Goal: Check status

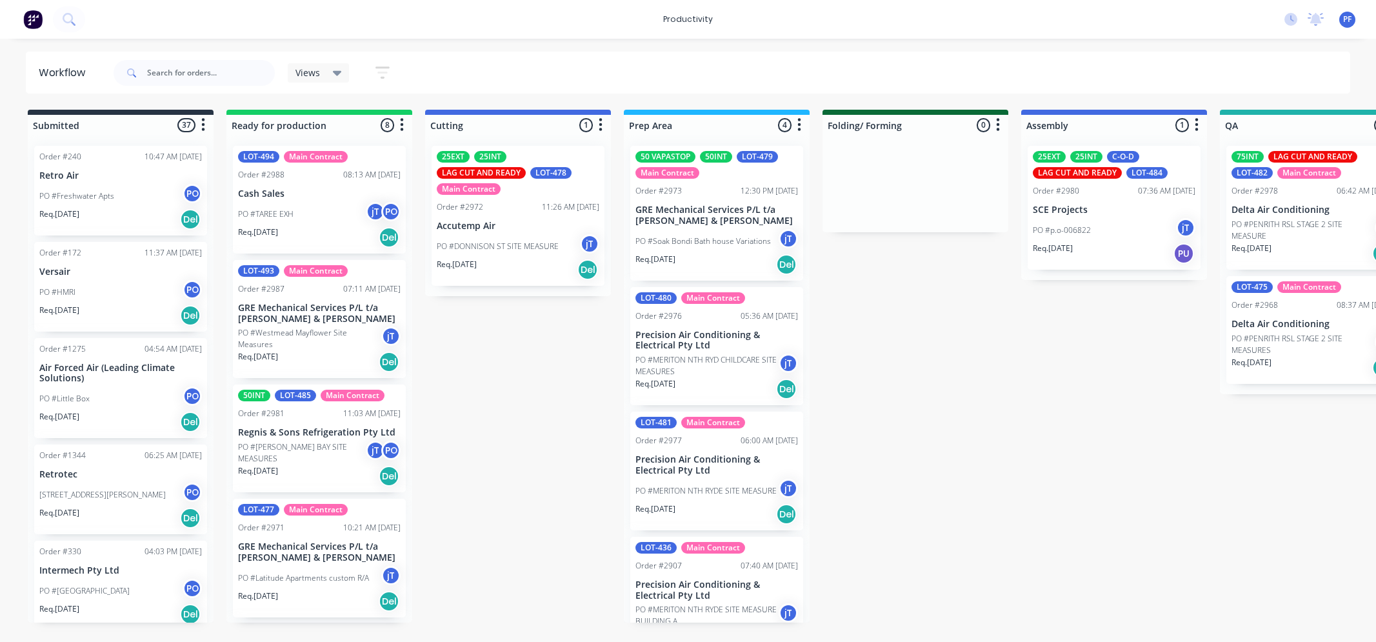
scroll to position [0, 423]
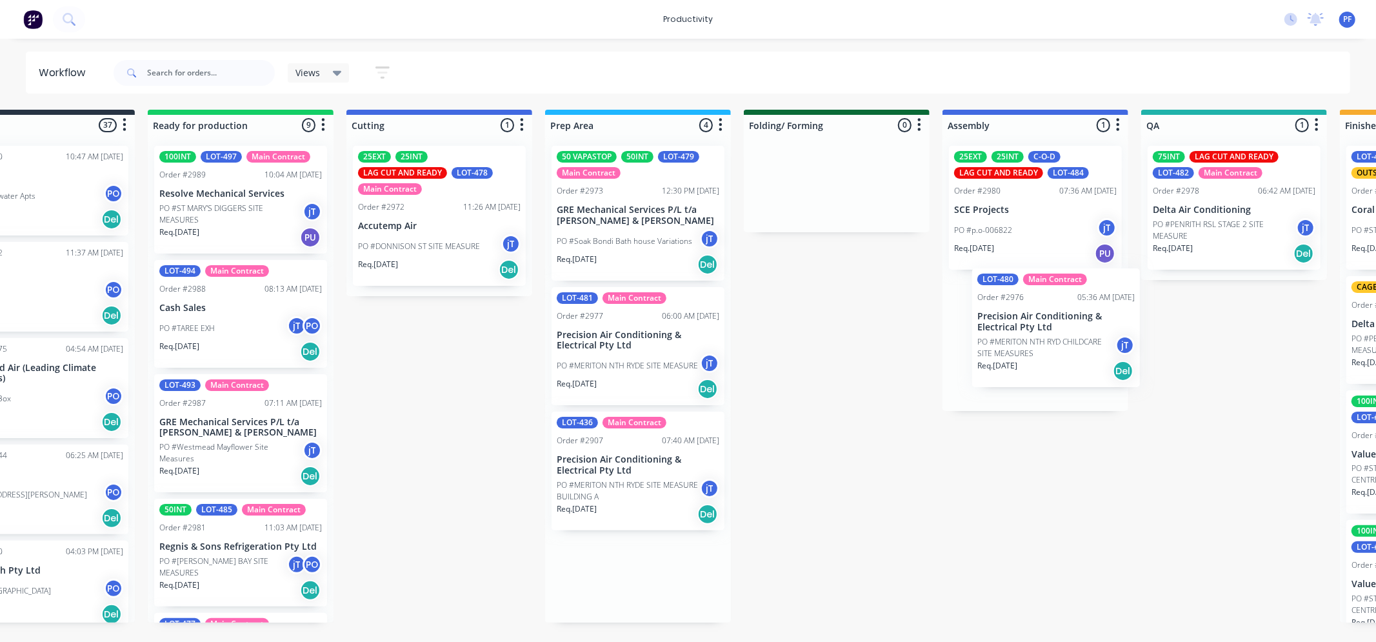
drag, startPoint x: 693, startPoint y: 350, endPoint x: 1048, endPoint y: 328, distance: 355.5
click at [1047, 329] on div "Submitted 37 Order #240 10:47 AM [DATE] Retro Air PO #Freshwater Apts PO Req. […" at bounding box center [1175, 366] width 2526 height 513
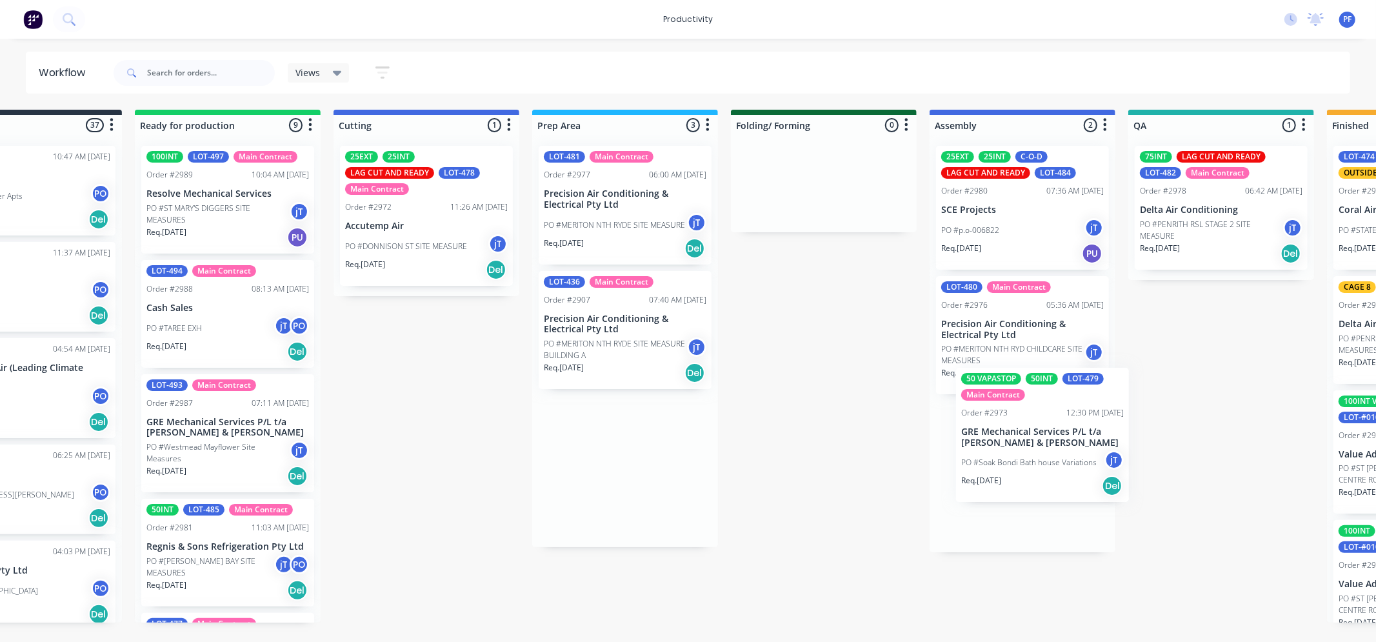
drag, startPoint x: 659, startPoint y: 226, endPoint x: 1053, endPoint y: 435, distance: 445.6
click at [1052, 437] on div "Submitted 37 Order #240 10:47 AM [DATE] Retro Air PO #Freshwater Apts PO Req. […" at bounding box center [1162, 366] width 2526 height 513
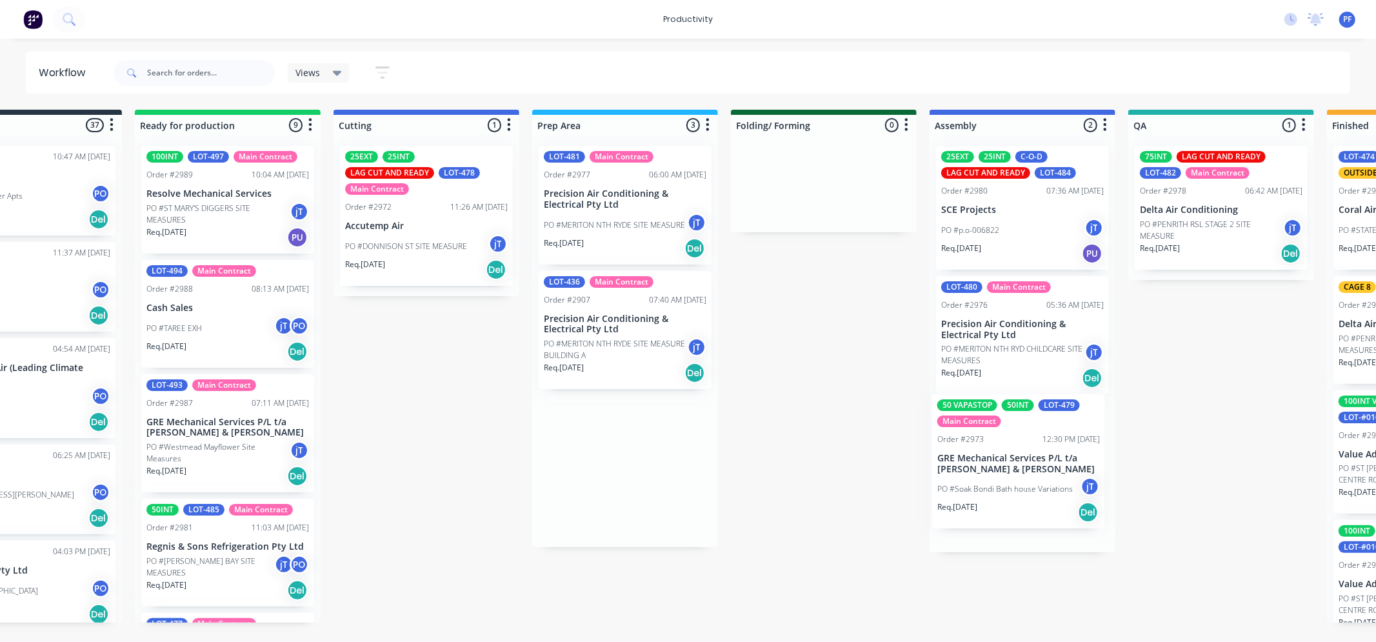
scroll to position [0, 95]
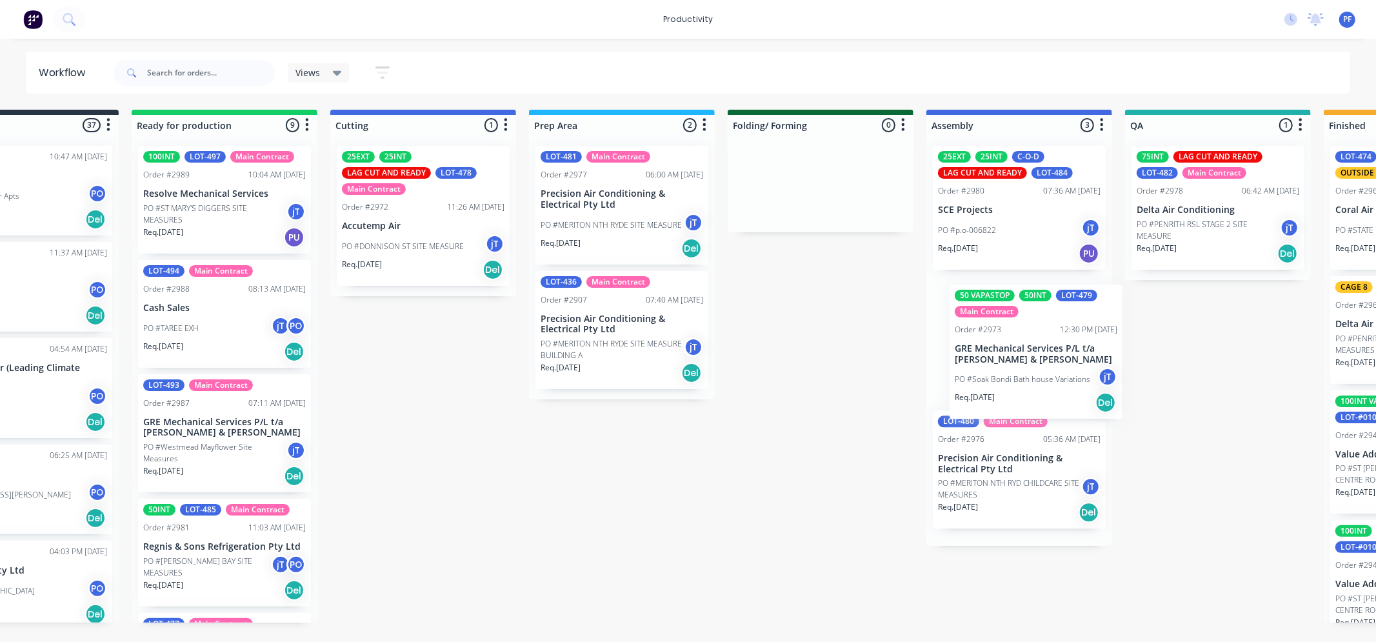
drag, startPoint x: 994, startPoint y: 454, endPoint x: 828, endPoint y: 345, distance: 199.0
click at [1015, 333] on div "25EXT 25INT C-O-D LAG CUT AND READY LOT-484 Order #2980 07:36 AM 30/09/25 SCE P…" at bounding box center [1019, 340] width 186 height 410
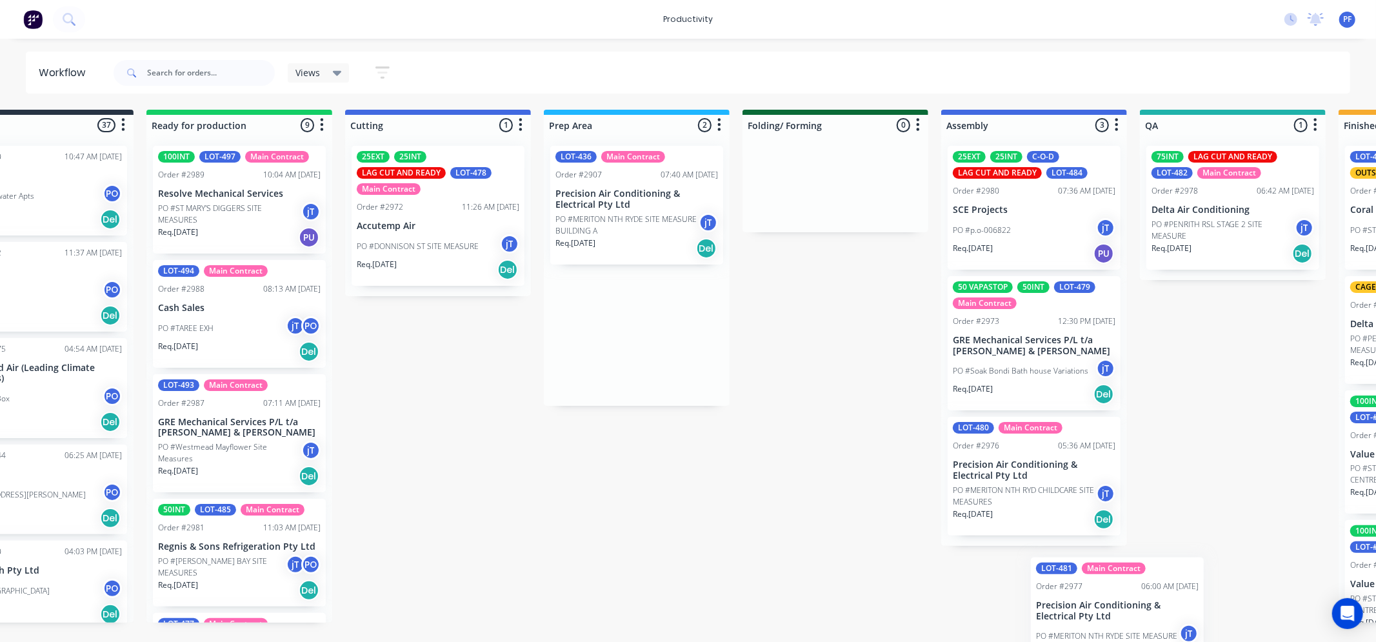
scroll to position [0, 86]
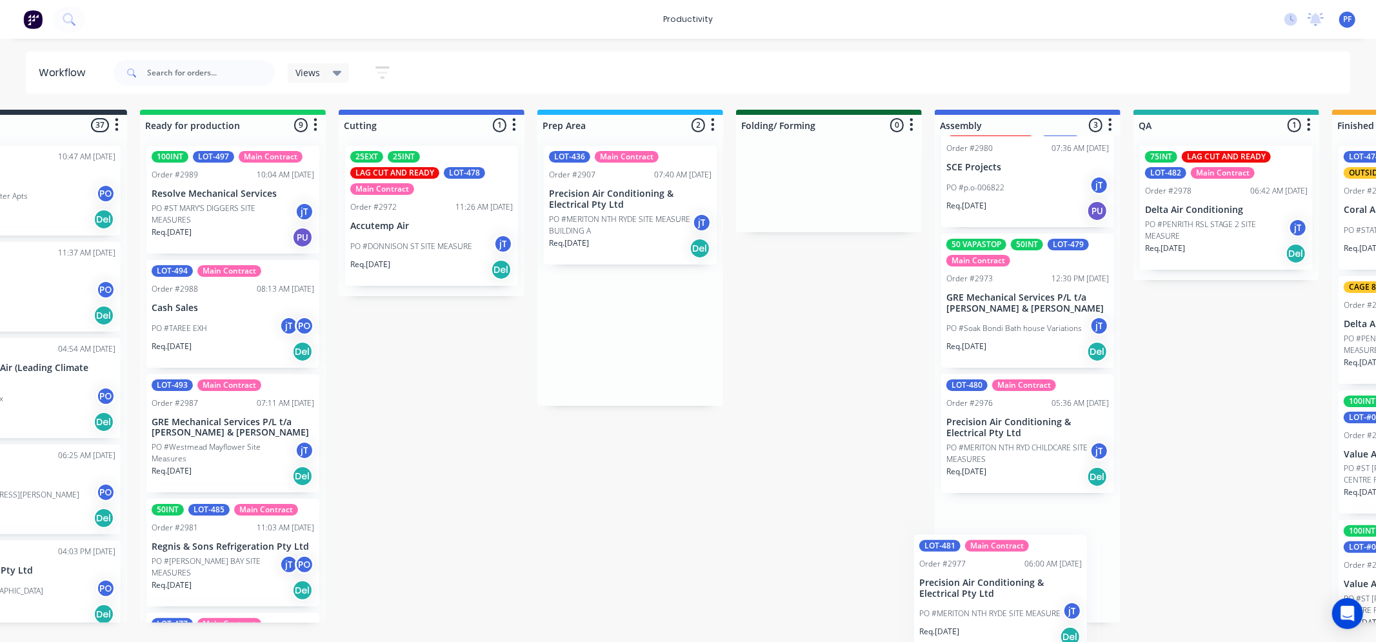
drag, startPoint x: 755, startPoint y: 185, endPoint x: 1061, endPoint y: 582, distance: 501.8
click at [1078, 591] on div "Submitted 37 Order #240 10:47 AM [DATE] Retro Air PO #Freshwater Apts PO Req. […" at bounding box center [1167, 366] width 2526 height 513
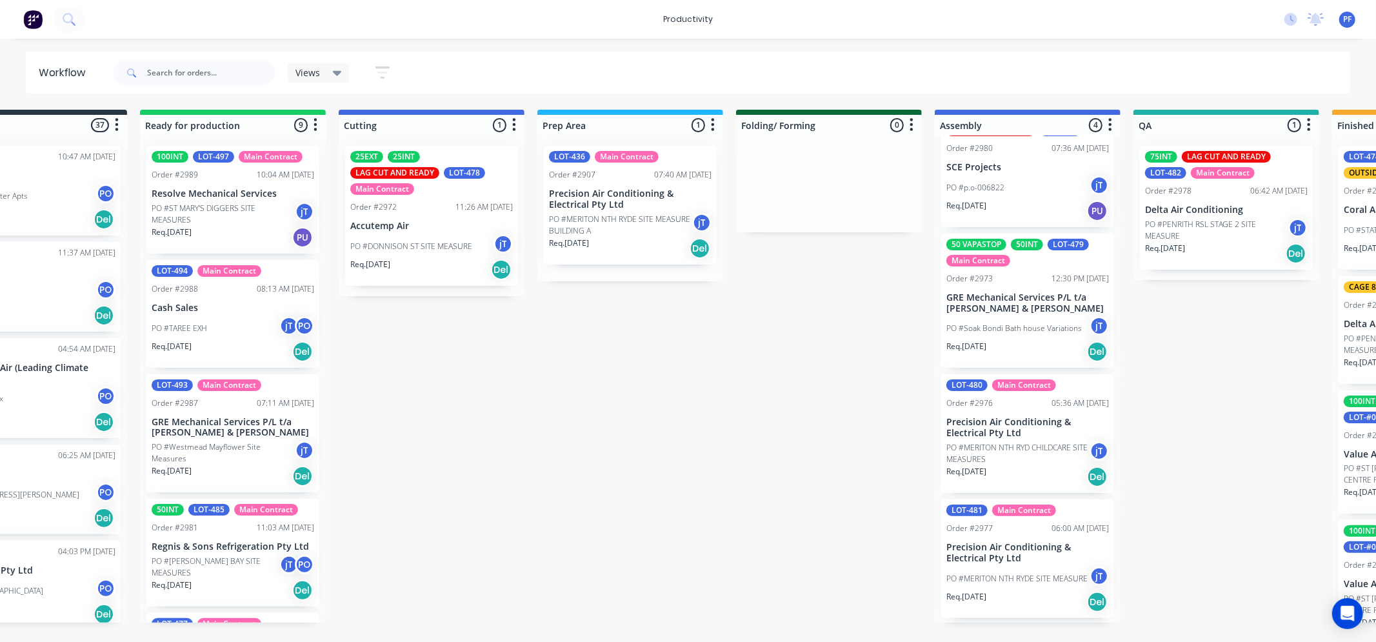
scroll to position [36, 0]
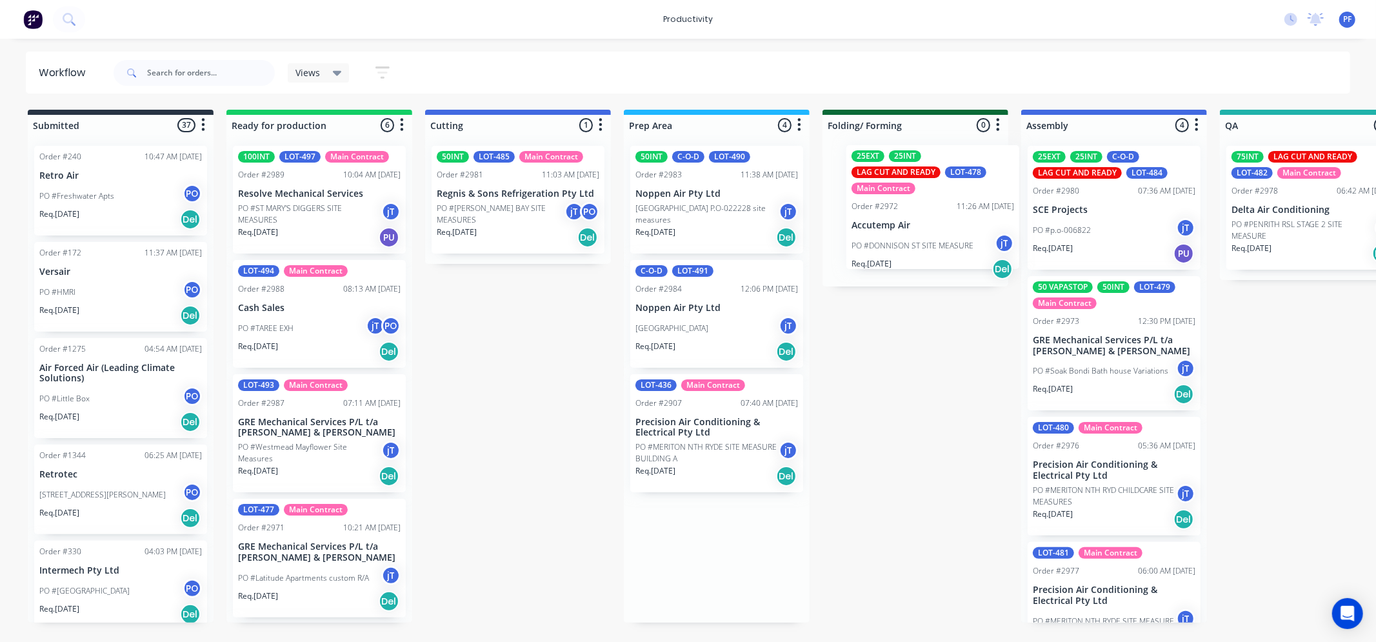
drag, startPoint x: 679, startPoint y: 445, endPoint x: 908, endPoint y: 208, distance: 329.9
click at [908, 208] on div "Submitted 37 Order #240 10:47 AM [DATE] Retro Air PO #Freshwater Apts PO Req. […" at bounding box center [1253, 366] width 2526 height 513
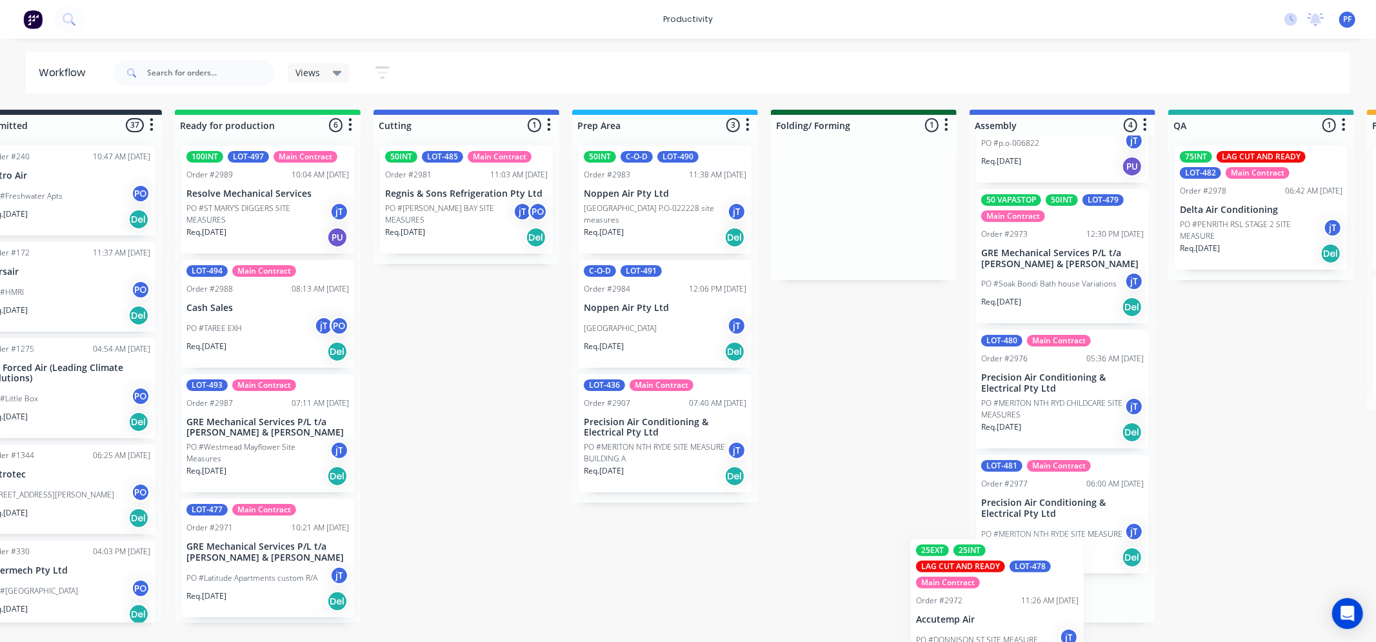
scroll to position [166, 0]
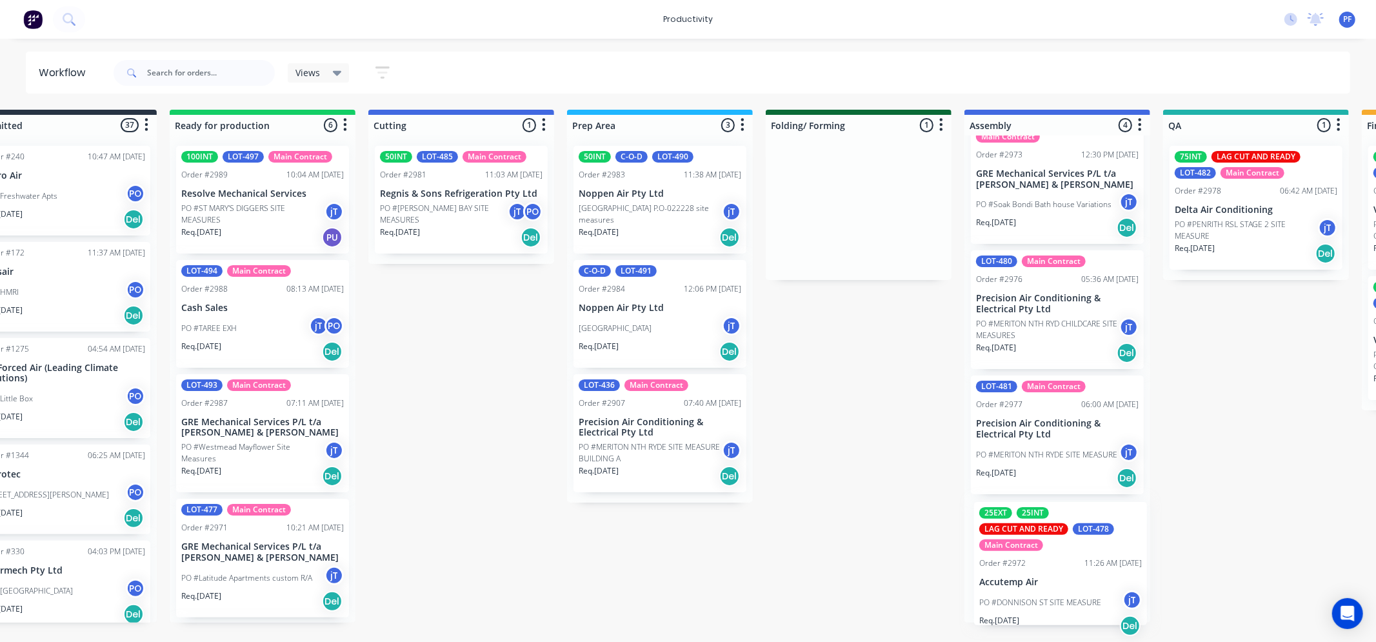
drag, startPoint x: 904, startPoint y: 228, endPoint x: 1058, endPoint y: 582, distance: 386.3
click at [1059, 583] on div "Submitted 37 Order #240 10:47 AM 24/09/24 Retro Air PO #Freshwater Apts PO Req.…" at bounding box center [1197, 366] width 2526 height 513
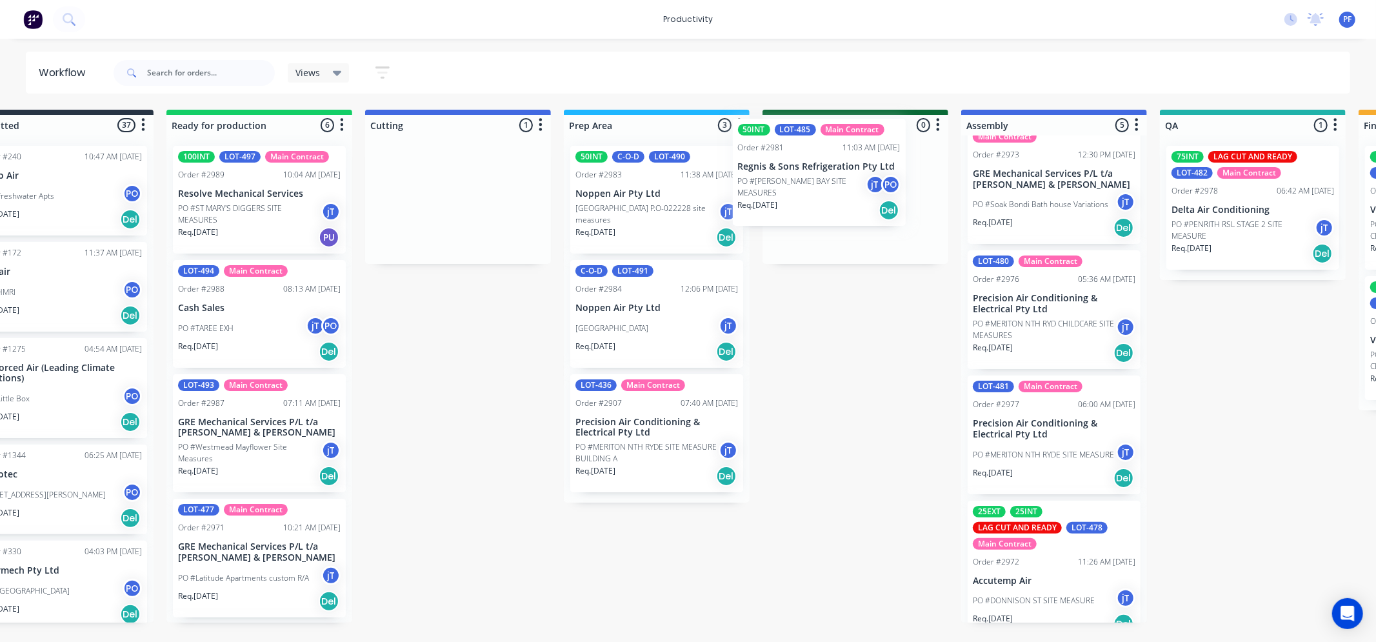
drag, startPoint x: 455, startPoint y: 204, endPoint x: 952, endPoint y: 248, distance: 498.8
click at [828, 177] on div "Submitted 37 Order #240 10:47 AM 24/09/24 Retro Air PO #Freshwater Apts PO Req.…" at bounding box center [1193, 366] width 2526 height 513
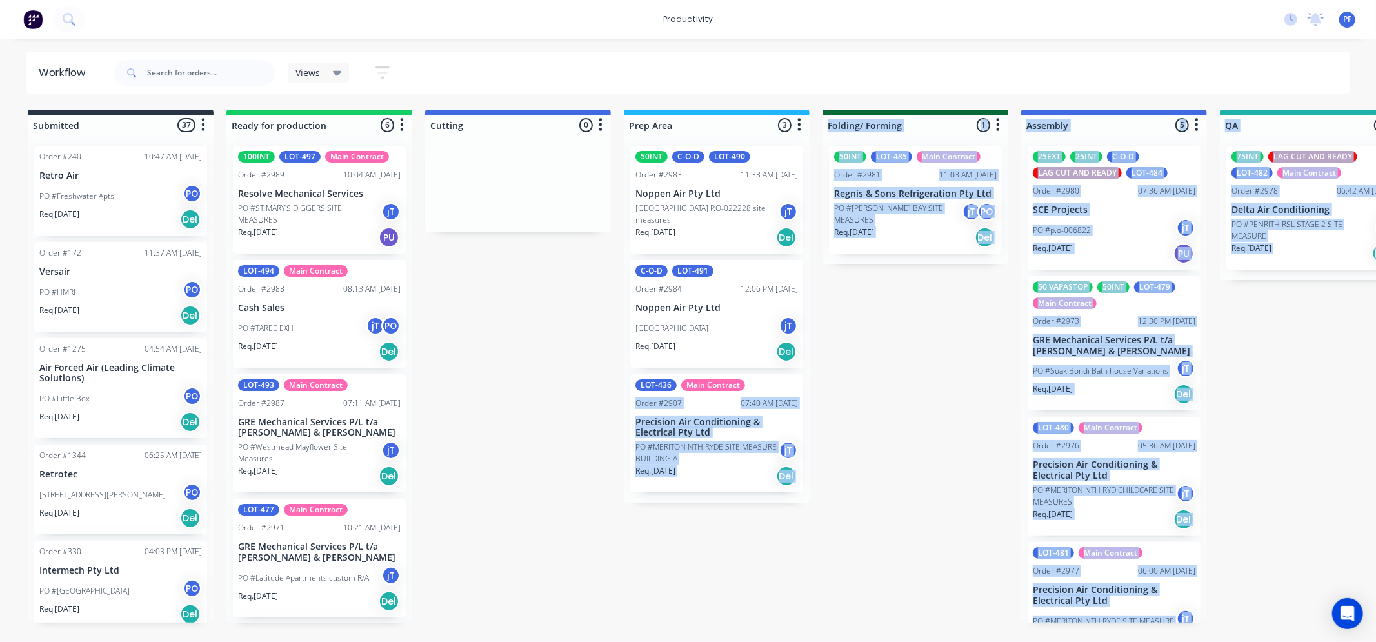
drag, startPoint x: 907, startPoint y: 192, endPoint x: 894, endPoint y: 383, distance: 190.8
click at [895, 382] on div "Submitted 37 Order #240 10:47 AM [DATE] Retro Air PO #Freshwater Apts PO Req. […" at bounding box center [1253, 366] width 2526 height 513
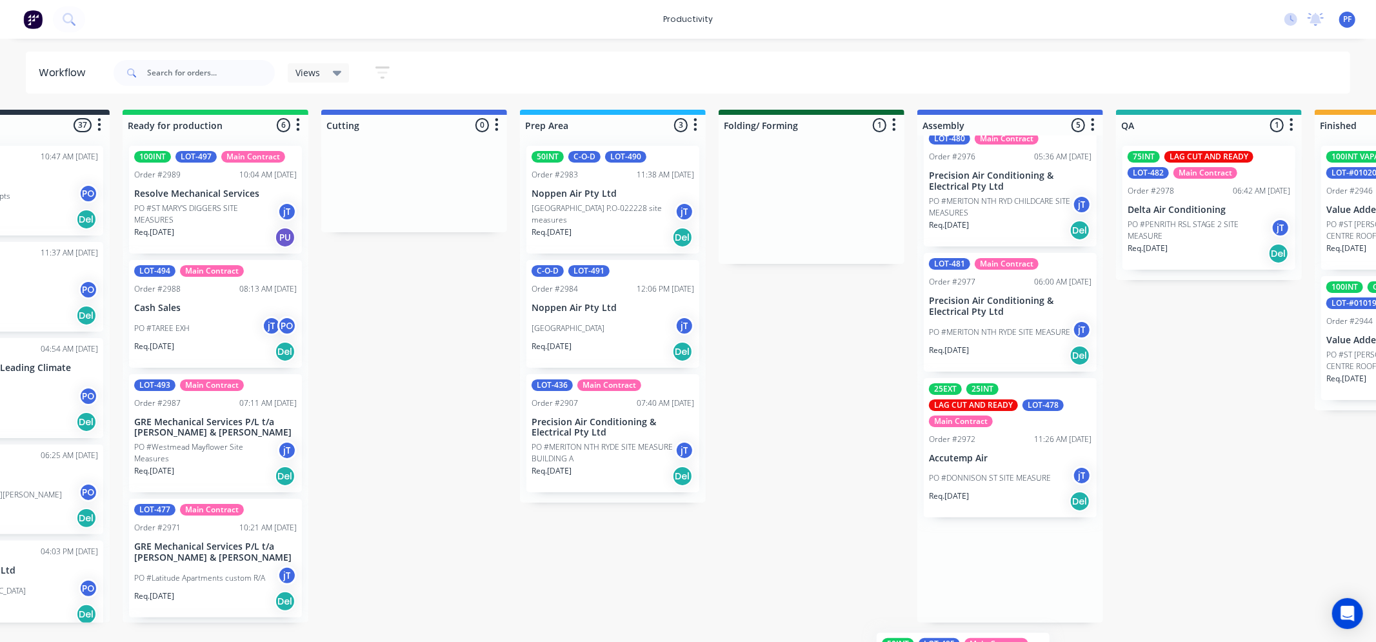
scroll to position [294, 0]
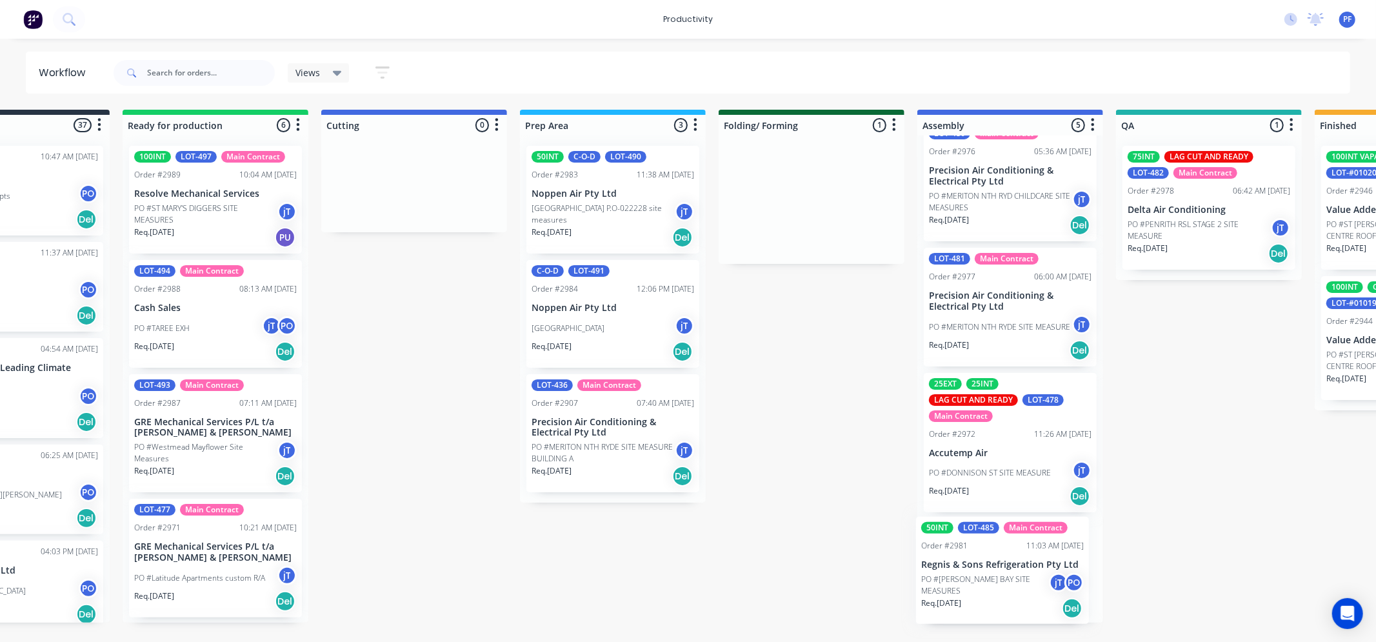
drag, startPoint x: 874, startPoint y: 188, endPoint x: 723, endPoint y: 587, distance: 427.2
click at [971, 557] on div "Submitted 37 Order #240 10:47 AM [DATE] Retro Air PO #Freshwater Apts PO Req. […" at bounding box center [1149, 366] width 2526 height 513
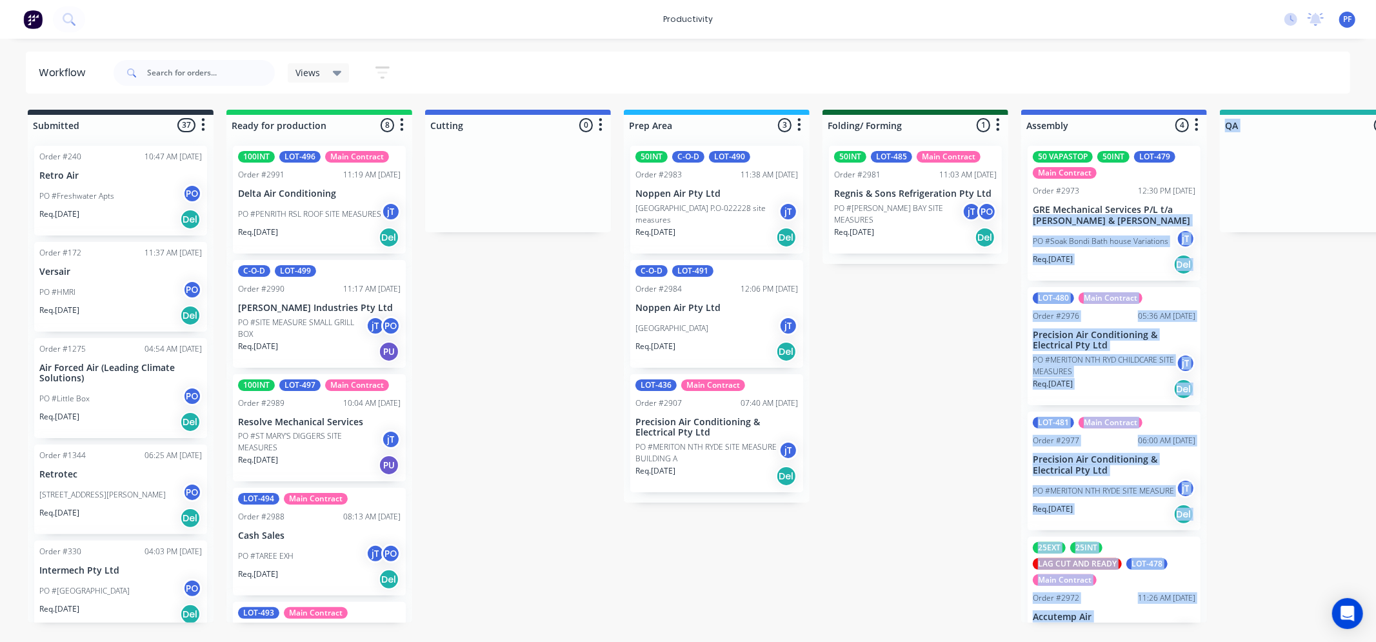
drag, startPoint x: 1175, startPoint y: 196, endPoint x: 1210, endPoint y: 201, distance: 35.2
click at [1223, 199] on div at bounding box center [1313, 183] width 186 height 97
click at [921, 186] on div "50INT LOT-485 Main Contract Order #2981 11:03 AM [DATE] Regnis & Sons Refrigera…" at bounding box center [915, 200] width 173 height 108
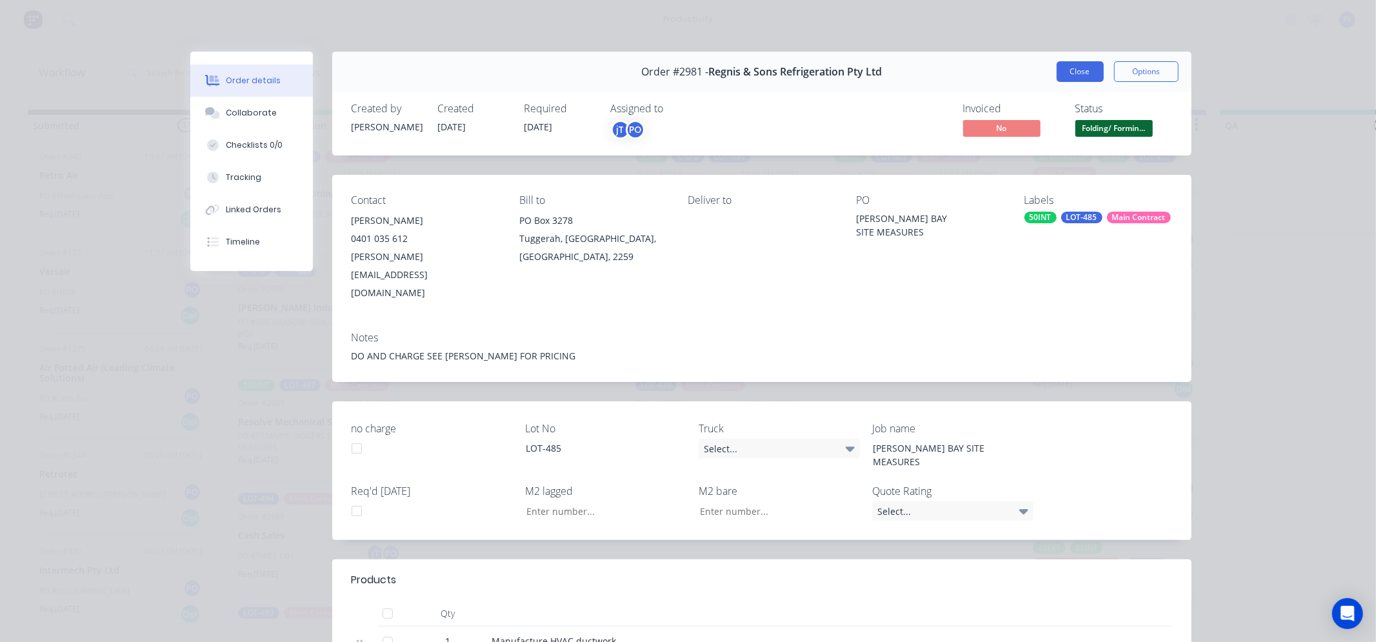
click at [1062, 66] on button "Close" at bounding box center [1080, 71] width 47 height 21
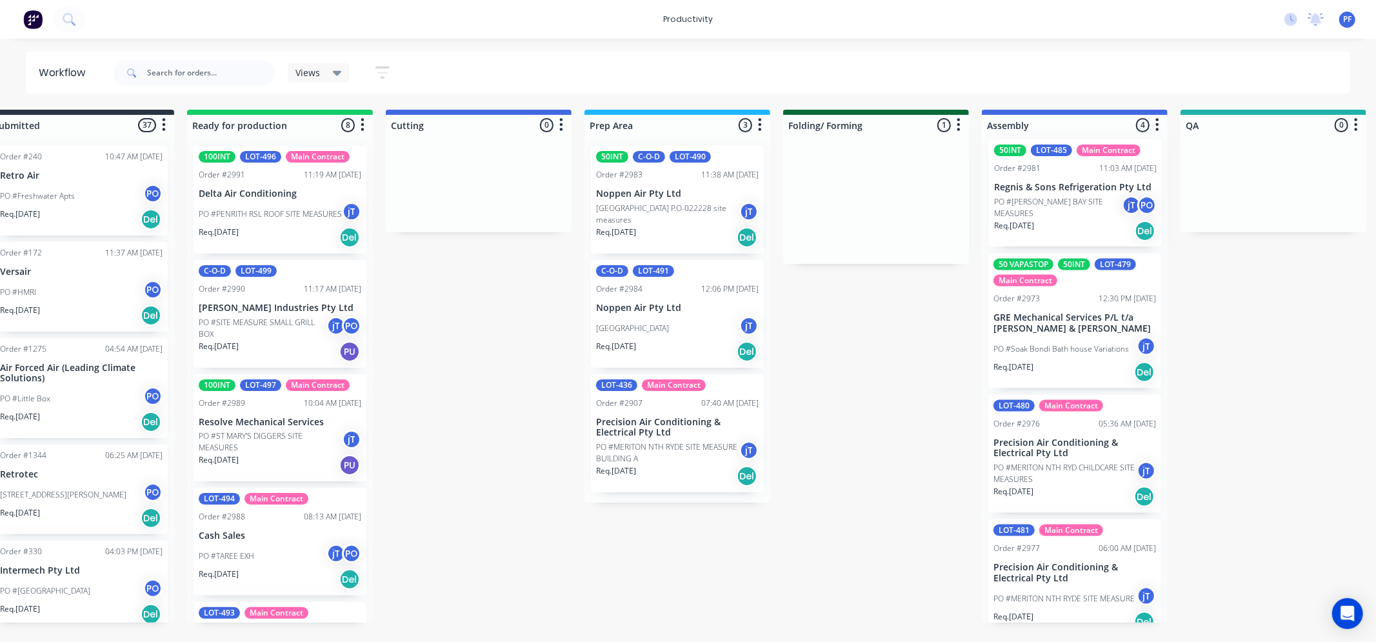
scroll to position [0, 48]
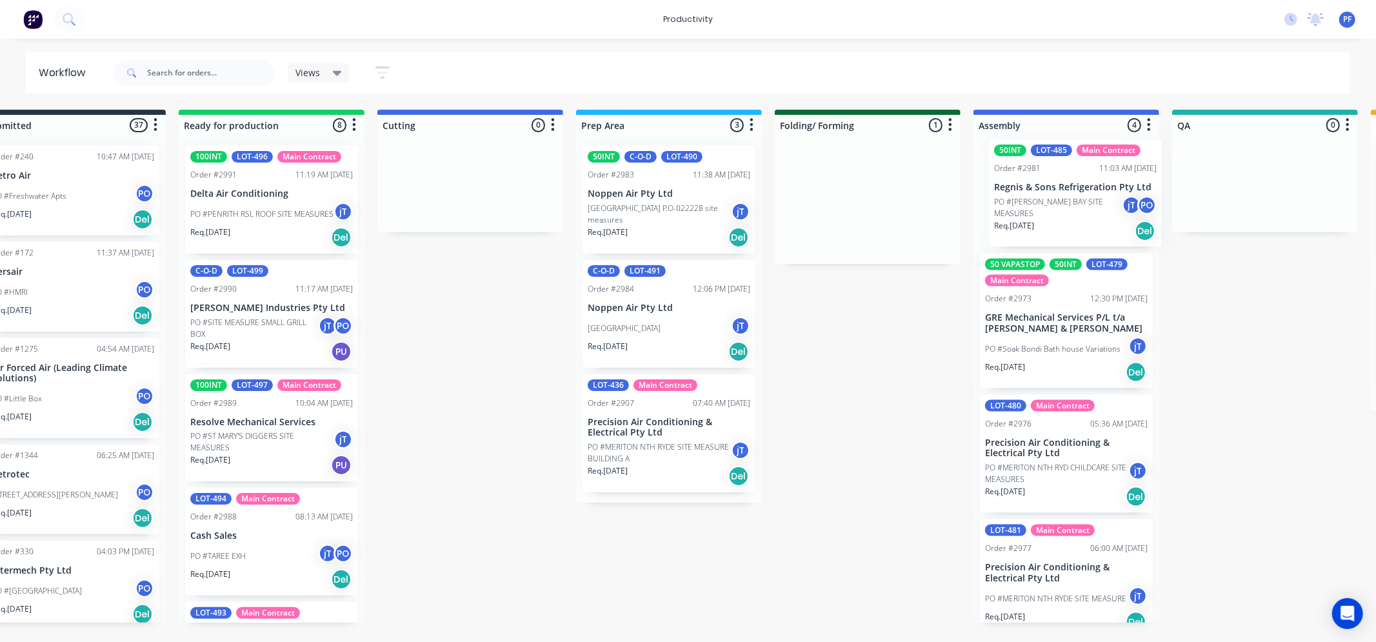
drag, startPoint x: 917, startPoint y: 199, endPoint x: 1092, endPoint y: 197, distance: 174.8
click at [1092, 197] on div "Submitted 37 Order #240 10:47 AM [DATE] Retro Air PO #Freshwater Apts PO Req. […" at bounding box center [1206, 366] width 2526 height 513
